Goal: Task Accomplishment & Management: Use online tool/utility

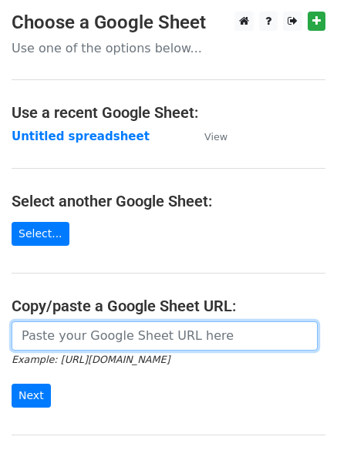
click at [70, 337] on input "url" at bounding box center [165, 335] width 306 height 29
click at [65, 337] on input "url" at bounding box center [165, 335] width 306 height 29
type input "https://docs.google.com/spreadsheets/d/1QudxlgYlkKul5uRT0m6TX39PGZUtoYqqf2SFLvh…"
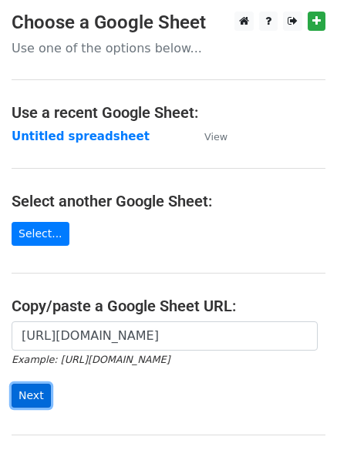
click at [25, 396] on input "Next" at bounding box center [31, 396] width 39 height 24
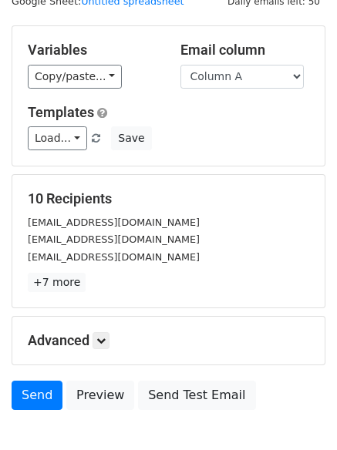
scroll to position [149, 0]
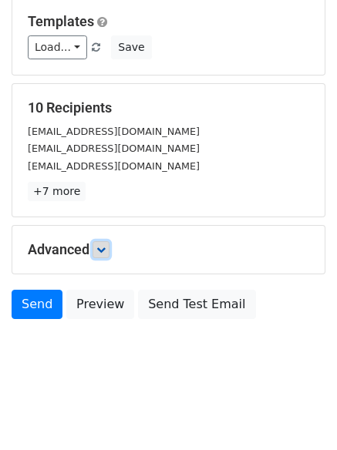
click at [103, 249] on icon at bounding box center [100, 249] width 9 height 9
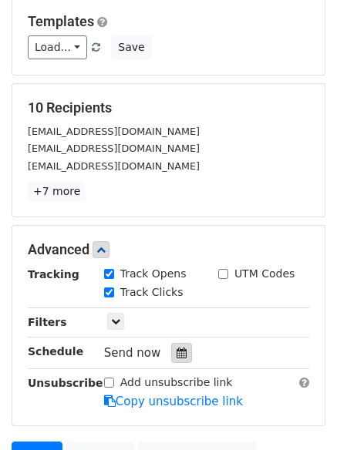
click at [176, 351] on icon at bounding box center [181, 353] width 10 height 11
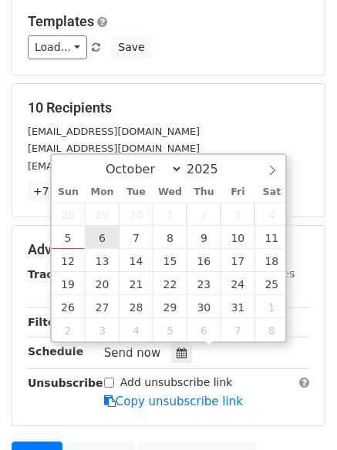
type input "2025-10-06 12:00"
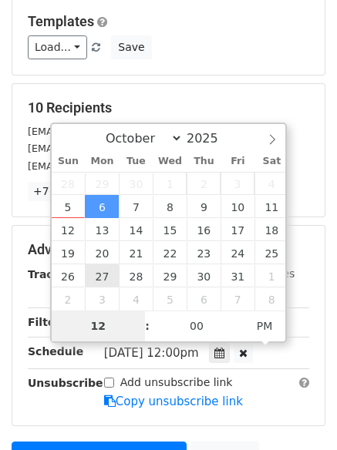
type input "4"
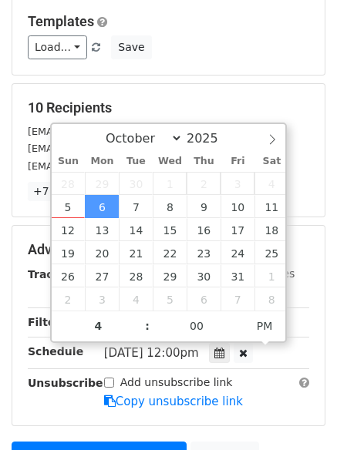
type input "2025-10-06 16:00"
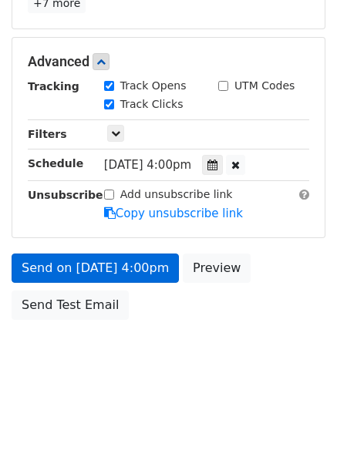
scroll to position [275, 0]
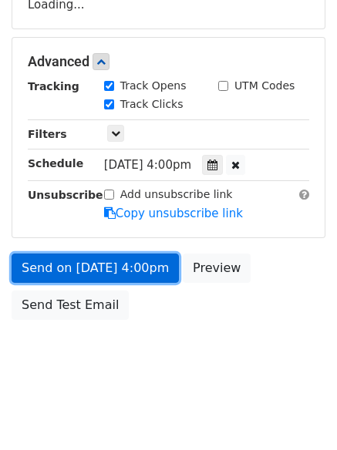
click at [86, 267] on link "Send on Oct 6 at 4:00pm" at bounding box center [95, 267] width 167 height 29
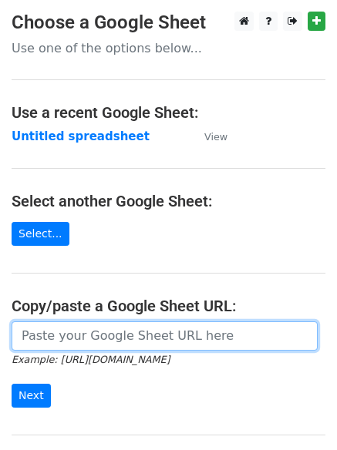
click at [114, 335] on input "url" at bounding box center [165, 335] width 306 height 29
type input "https://docs.google.com/spreadsheets/d/1QudxlgYlkKul5uRT0m6TX39PGZUtoYqqf2SFLvh…"
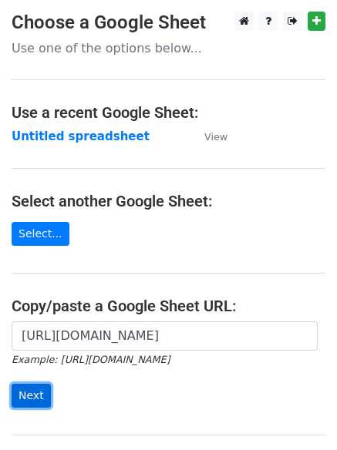
click at [34, 394] on input "Next" at bounding box center [31, 396] width 39 height 24
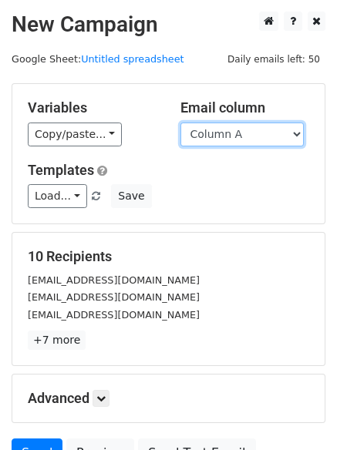
click at [300, 132] on select "Column A Column B Column C Column D" at bounding box center [241, 135] width 123 height 24
select select "Column B"
click at [180, 123] on select "Column A Column B Column C Column D" at bounding box center [241, 135] width 123 height 24
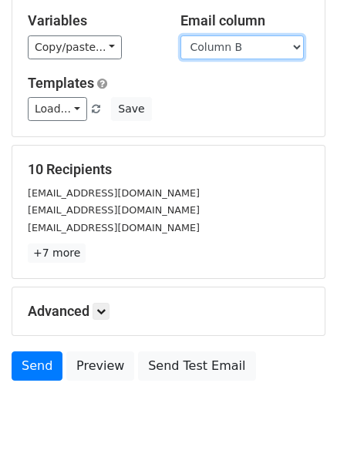
scroll to position [142, 0]
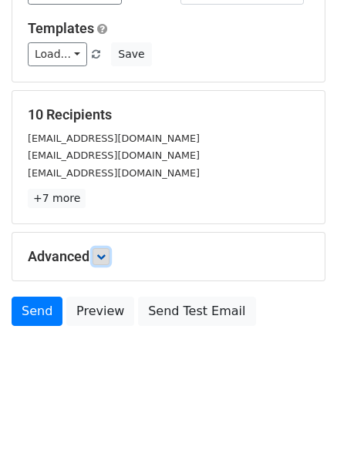
click at [106, 258] on icon at bounding box center [100, 256] width 9 height 9
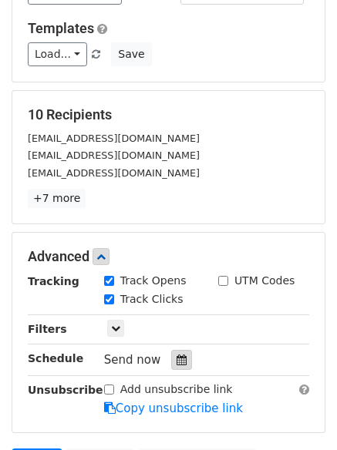
click at [176, 361] on icon at bounding box center [181, 359] width 10 height 11
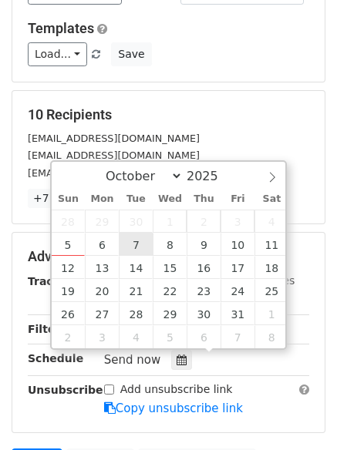
type input "2025-10-07 12:00"
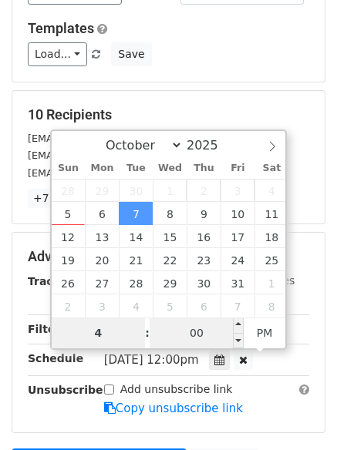
type input "4"
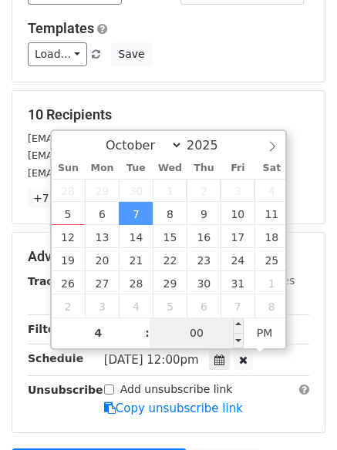
type input "2025-10-07 16:00"
type input "04"
click at [196, 335] on input "00" at bounding box center [196, 332] width 94 height 31
type input "5"
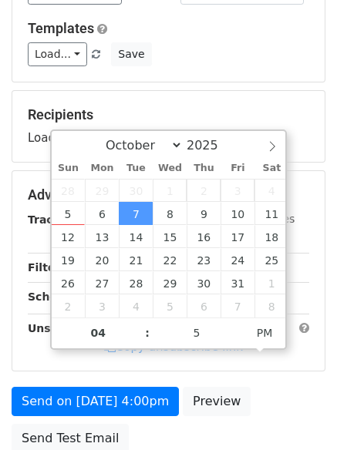
type input "2025-10-07 16:05"
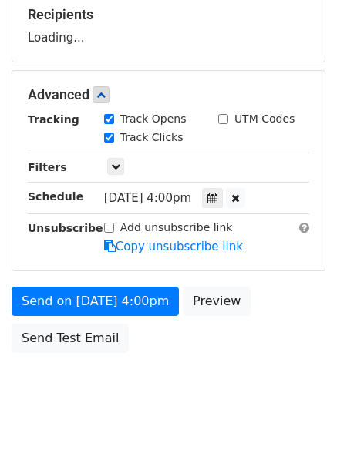
scroll to position [275, 0]
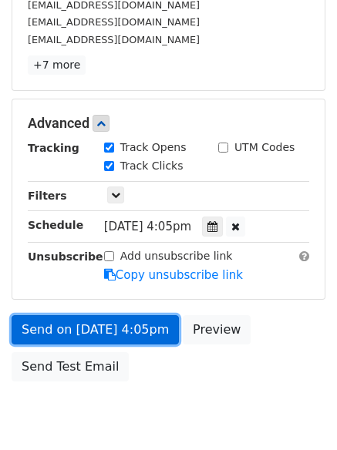
click at [66, 327] on link "Send on Oct 7 at 4:05pm" at bounding box center [95, 329] width 167 height 29
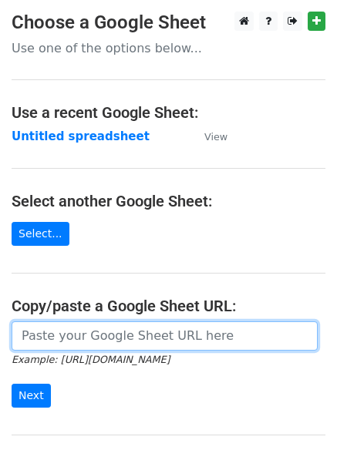
click at [77, 335] on input "url" at bounding box center [165, 335] width 306 height 29
type input "[URL][DOMAIN_NAME]"
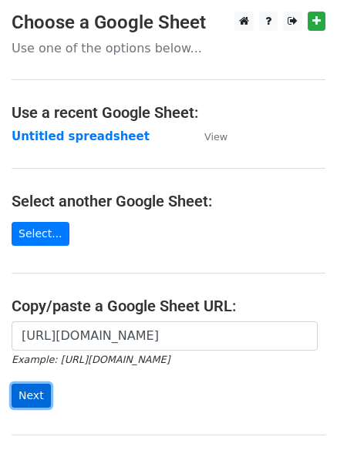
click at [29, 394] on input "Next" at bounding box center [31, 396] width 39 height 24
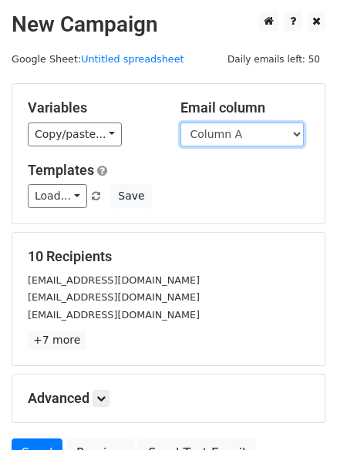
click at [297, 136] on select "Column A Column B Column C Column D" at bounding box center [241, 135] width 123 height 24
select select "Column C"
click at [180, 123] on select "Column A Column B Column C Column D" at bounding box center [241, 135] width 123 height 24
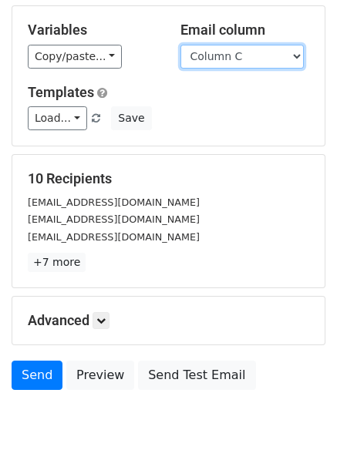
scroll to position [149, 0]
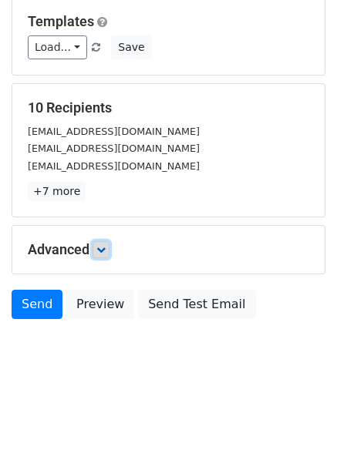
click at [105, 247] on icon at bounding box center [100, 249] width 9 height 9
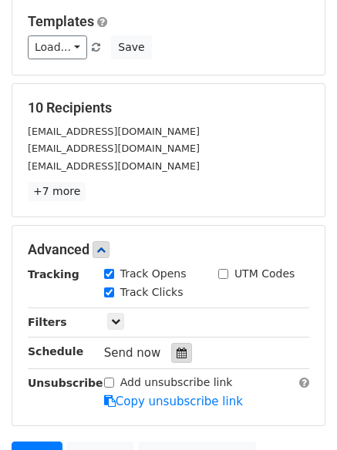
click at [176, 353] on icon at bounding box center [181, 353] width 10 height 11
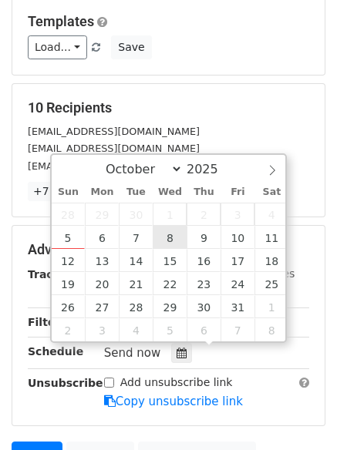
type input "2025-10-08 12:00"
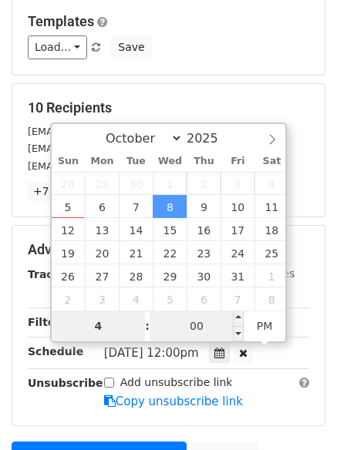
type input "4"
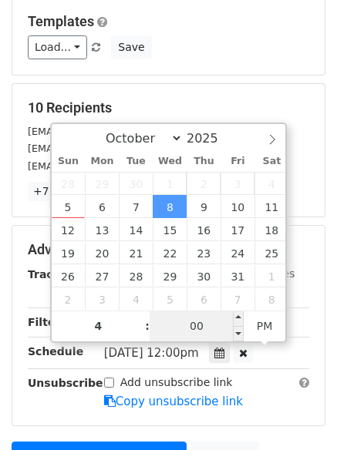
type input "2025-10-08 16:00"
type input "04"
click at [190, 316] on input "00" at bounding box center [196, 326] width 94 height 31
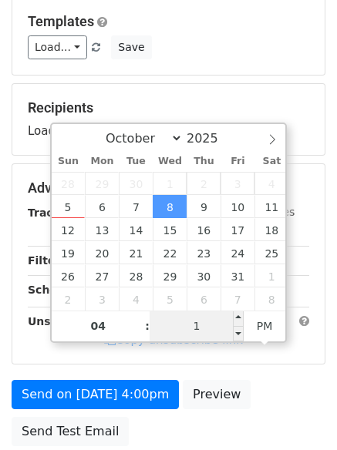
type input "10"
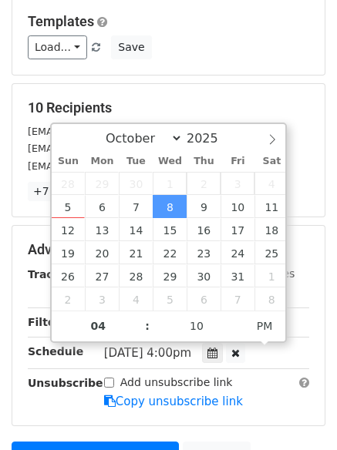
type input "2025-10-08 16:10"
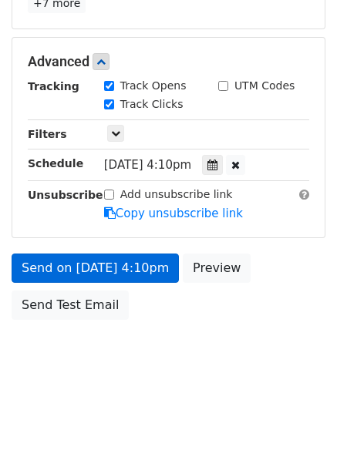
scroll to position [275, 0]
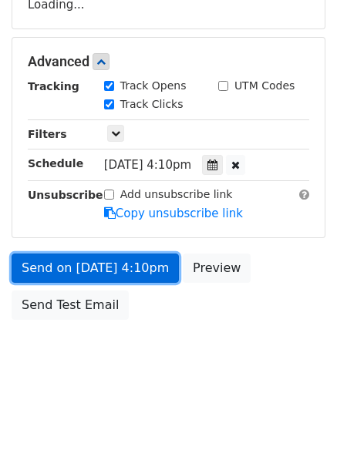
click at [88, 267] on link "Send on Oct 8 at 4:10pm" at bounding box center [95, 267] width 167 height 29
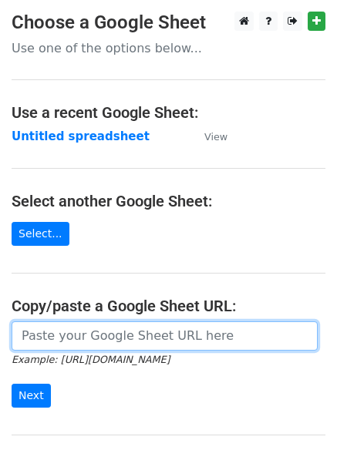
click at [123, 341] on input "url" at bounding box center [165, 335] width 306 height 29
type input "https://docs.google.com/spreadsheets/d/1QudxlgYlkKul5uRT0m6TX39PGZUtoYqqf2SFLvh…"
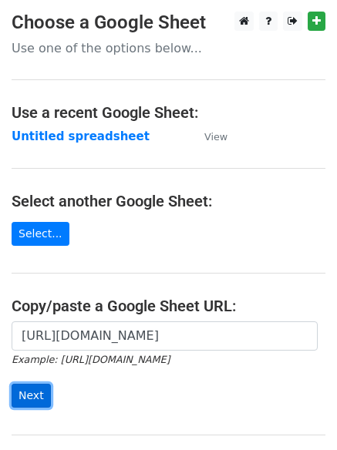
click at [35, 396] on input "Next" at bounding box center [31, 396] width 39 height 24
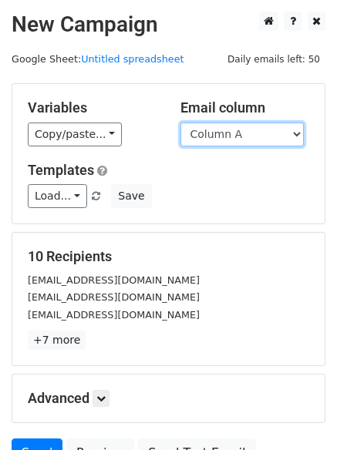
click at [294, 134] on select "Column A Column B Column C Column D" at bounding box center [241, 135] width 123 height 24
select select "Column D"
click at [180, 123] on select "Column A Column B Column C Column D" at bounding box center [241, 135] width 123 height 24
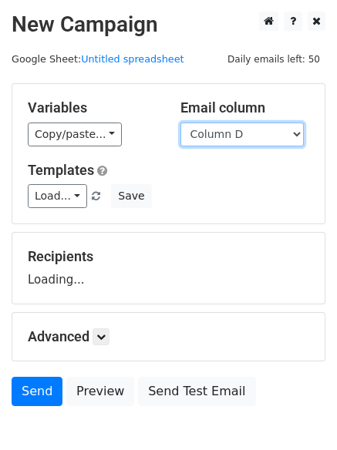
scroll to position [87, 0]
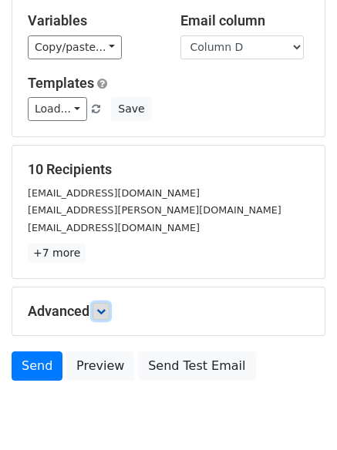
click at [98, 307] on link at bounding box center [100, 311] width 17 height 17
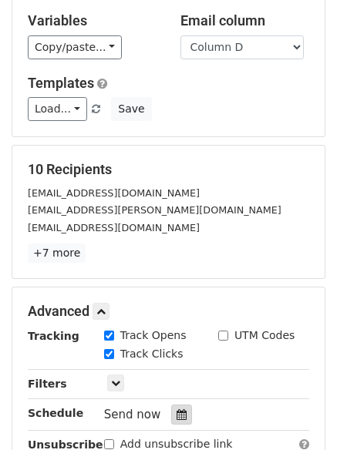
click at [176, 416] on icon at bounding box center [181, 414] width 10 height 11
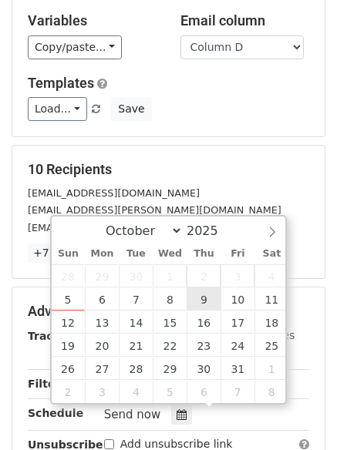
type input "[DATE] 12:00"
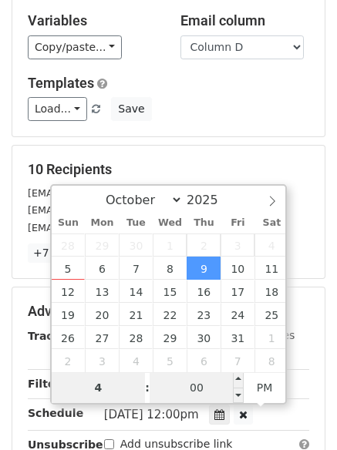
type input "4"
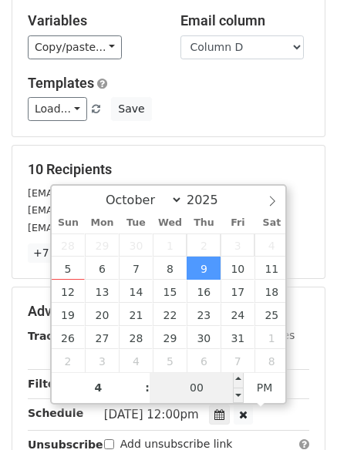
type input "[DATE] 16:00"
type input "04"
click at [210, 391] on input "00" at bounding box center [196, 387] width 94 height 31
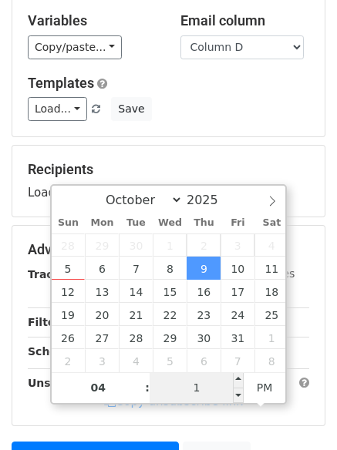
type input "15"
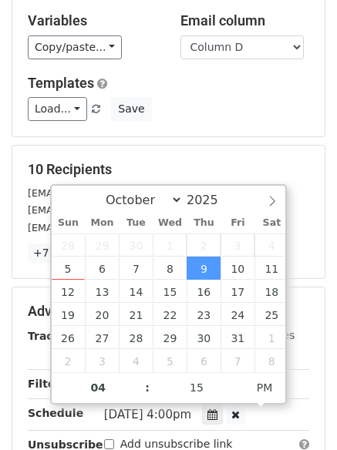
type input "[DATE] 16:15"
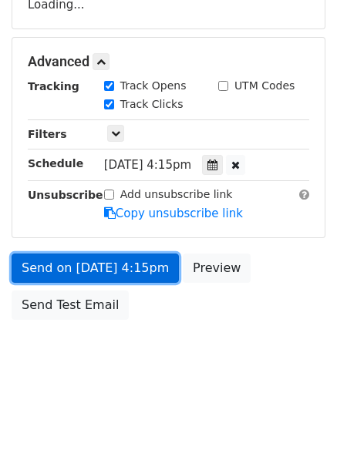
scroll to position [337, 0]
click at [67, 267] on link "Send on [DATE] 4:15pm" at bounding box center [95, 267] width 167 height 29
